Goal: Consume media (video, audio)

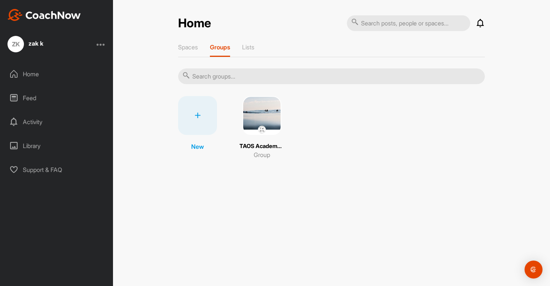
click at [259, 112] on img at bounding box center [262, 115] width 39 height 39
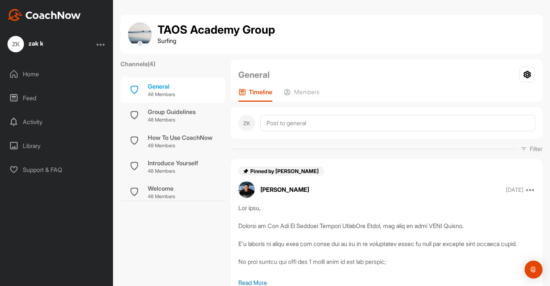
click at [539, 150] on p "Filter" at bounding box center [536, 148] width 13 height 9
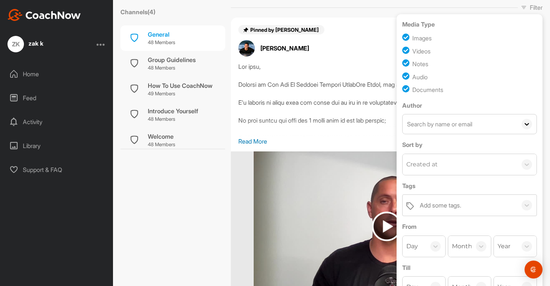
scroll to position [119, 0]
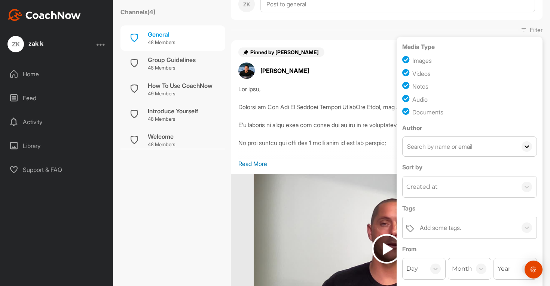
click at [340, 74] on div "[PERSON_NAME] [DATE] Report" at bounding box center [387, 71] width 312 height 16
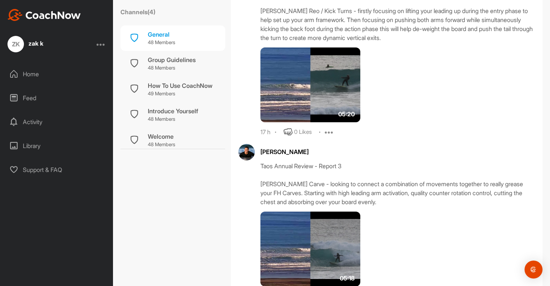
scroll to position [918, 0]
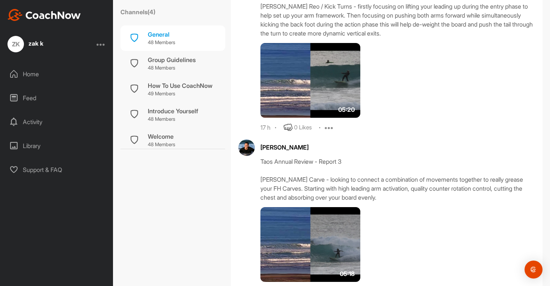
click at [318, 86] on img at bounding box center [310, 80] width 100 height 75
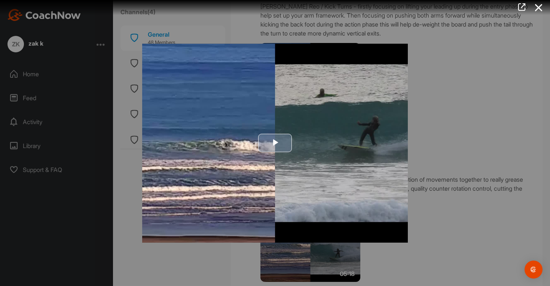
click at [292, 151] on img "Video Player" at bounding box center [275, 142] width 266 height 199
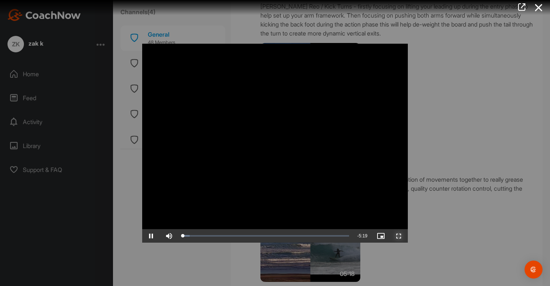
click at [400, 236] on span "Video Player" at bounding box center [399, 236] width 18 height 0
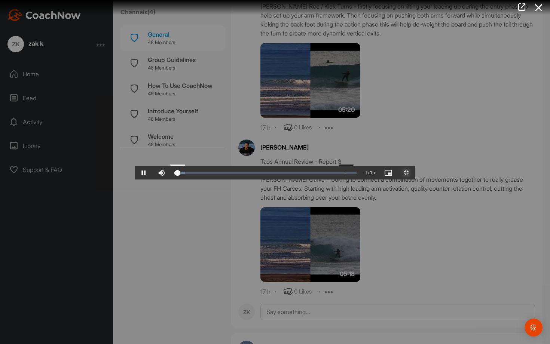
click at [211, 180] on div "Loaded : 6.03% 2:01 0:05" at bounding box center [266, 172] width 190 height 13
click at [253, 180] on div "Loaded : 39.17% 2:31 2:04" at bounding box center [266, 172] width 190 height 13
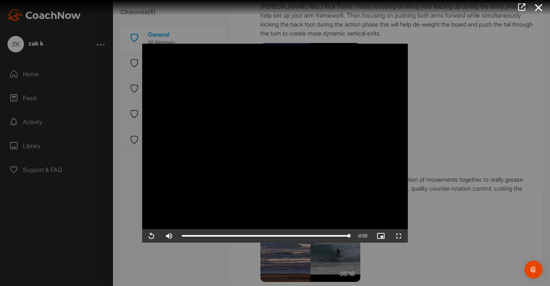
click at [473, 100] on div at bounding box center [275, 143] width 550 height 286
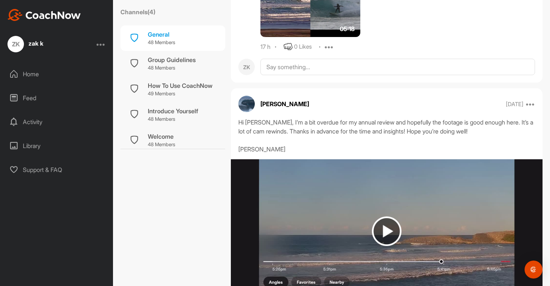
scroll to position [1213, 0]
